Goal: Task Accomplishment & Management: Manage account settings

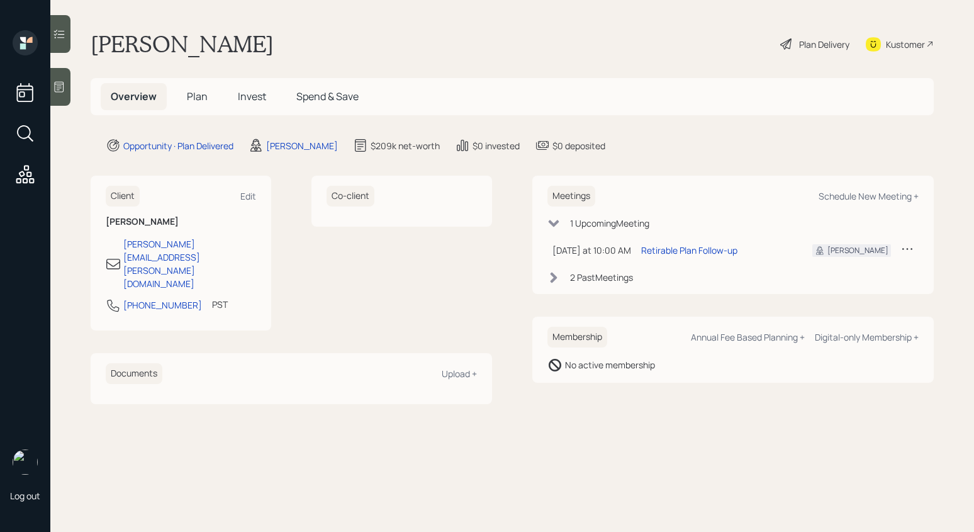
click at [901, 250] on icon at bounding box center [907, 248] width 13 height 13
click at [840, 287] on div "Cancel" at bounding box center [868, 285] width 91 height 12
click at [851, 198] on div "Schedule New Meeting +" at bounding box center [868, 196] width 100 height 12
select select "bffa7908-1b2a-4c79-9bb6-f0ec9aed22d3"
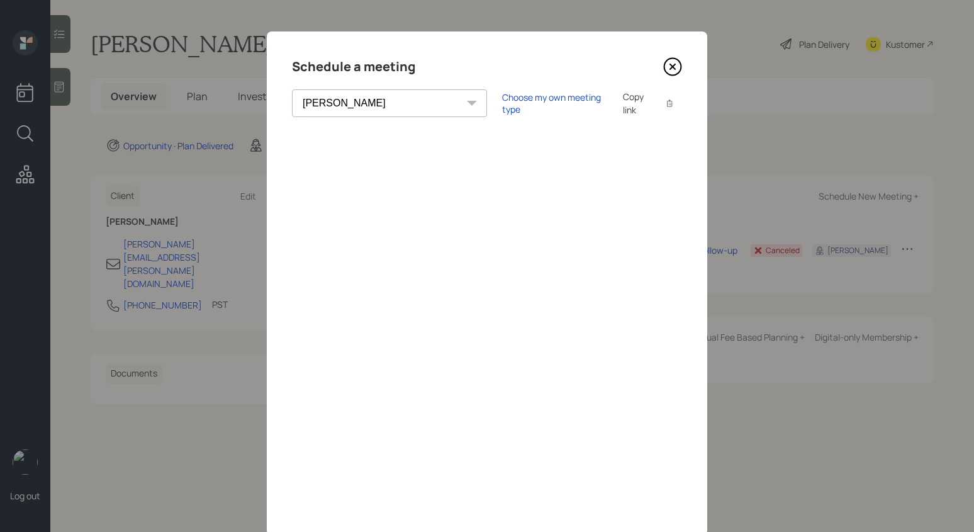
click at [672, 66] on icon at bounding box center [672, 66] width 19 height 19
